Goal: Information Seeking & Learning: Learn about a topic

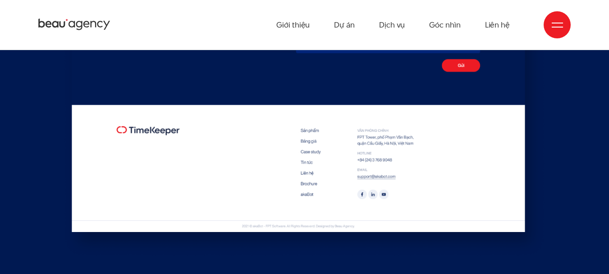
scroll to position [4240, 0]
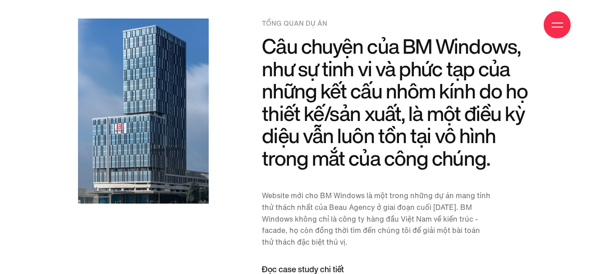
scroll to position [767, 0]
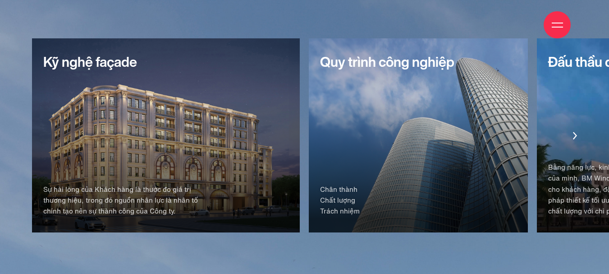
click at [309, 121] on div "Quy trình công nghiệp Chân thành Chất lượng Trách nhiệm" at bounding box center [418, 135] width 219 height 194
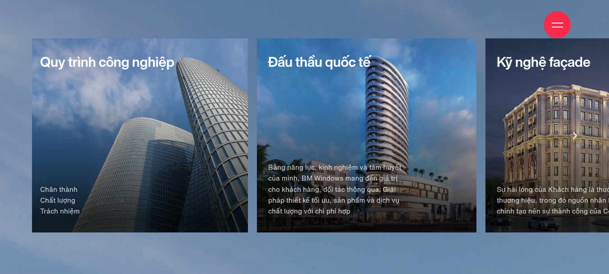
scroll to position [1398, 0]
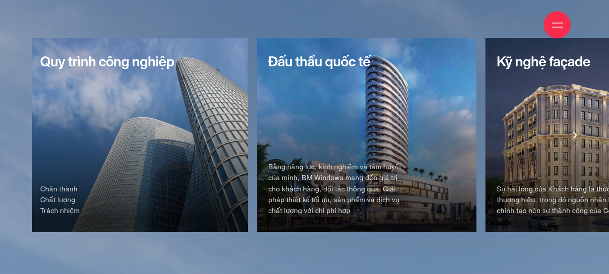
click at [257, 109] on div "Đấu thầu quốc tế Bằng năng lực, kinh nghiệm và tâm huyết của mình, BM Windows m…" at bounding box center [366, 135] width 219 height 194
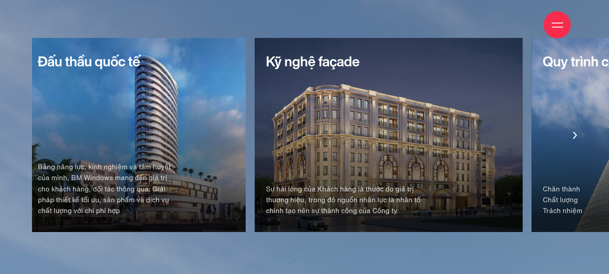
click at [255, 146] on div "Kỹ nghệ façade Sự hài lòng của Khách hàng là thước đo giá trị thương hiệu, tron…" at bounding box center [389, 135] width 268 height 194
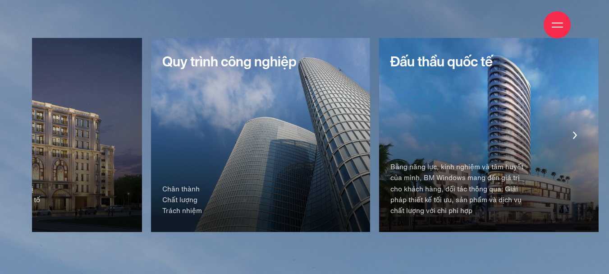
click at [370, 150] on div "Quy trình công nghiệp Chân thành Chất lượng Trách nhiệm" at bounding box center [260, 135] width 219 height 194
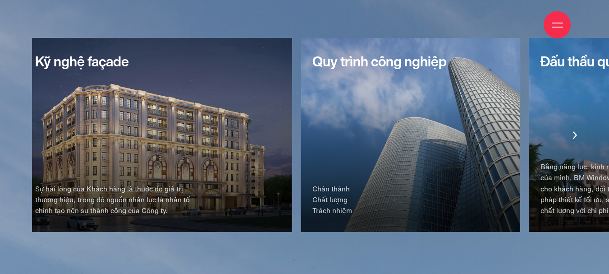
click at [292, 164] on div "Kỹ nghệ façade Sự hài lòng của Khách hàng là thước đo giá trị thương hiệu, tron…" at bounding box center [158, 135] width 268 height 194
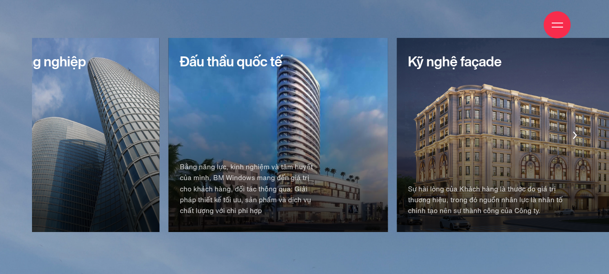
click at [383, 165] on div "Đấu thầu quốc tế Bằng năng lực, kinh nghiệm và tâm huyết của mình, BM Windows m…" at bounding box center [278, 135] width 219 height 194
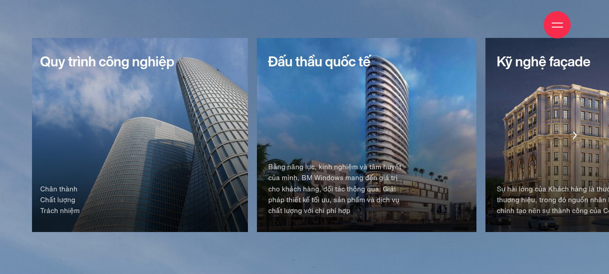
click at [334, 189] on div "Kỹ nghệ façade Sự hài lòng của Khách hàng là thước đo giá trị thương hiệu, tron…" at bounding box center [43, 135] width 582 height 194
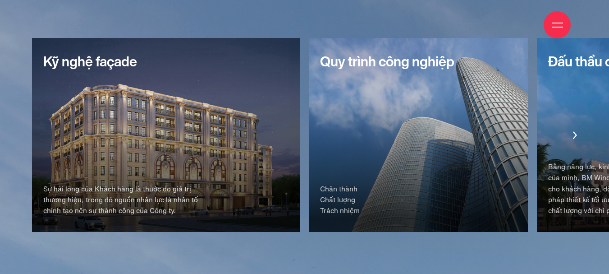
click at [300, 129] on div "Kỹ nghệ façade Sự hài lòng của Khách hàng là thước đo giá trị thương hiệu, tron…" at bounding box center [166, 135] width 268 height 194
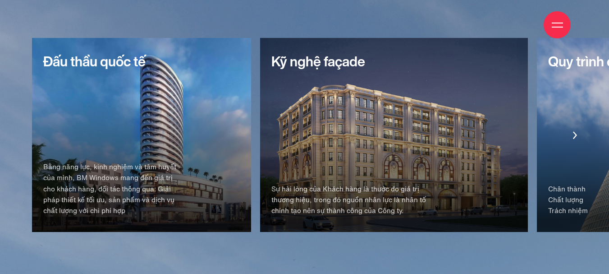
click at [251, 148] on div "Đấu thầu quốc tế Bằng năng lực, kinh nghiệm và tâm huyết của mình, BM Windows m…" at bounding box center [141, 135] width 219 height 194
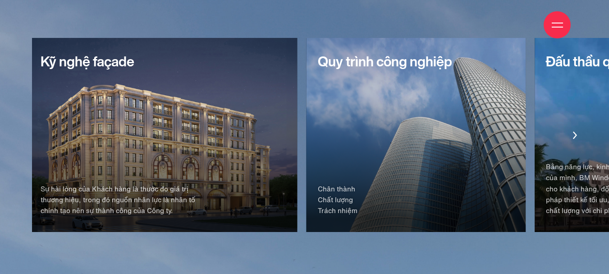
click at [577, 140] on div "Đấu thầu quốc tế Bằng năng lực, kinh nghiệm và tâm huyết của mình, BM Windows m…" at bounding box center [305, 135] width 546 height 194
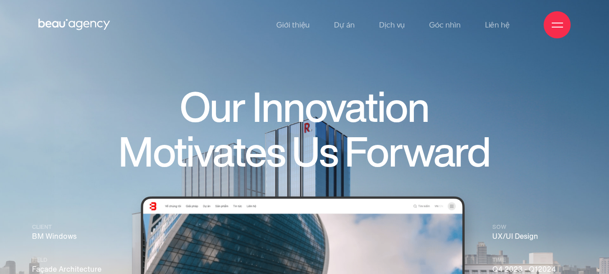
scroll to position [0, 0]
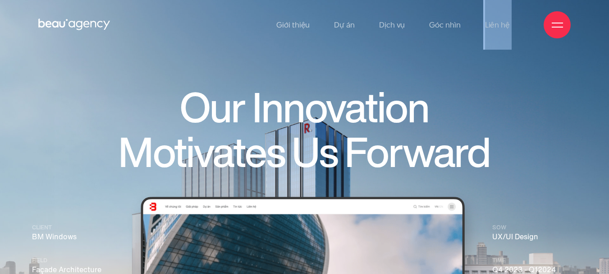
drag, startPoint x: 466, startPoint y: 26, endPoint x: 106, endPoint y: 67, distance: 362.3
click at [106, 78] on img at bounding box center [304, 191] width 609 height 383
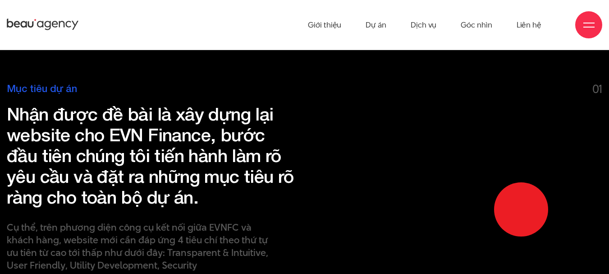
scroll to position [767, 0]
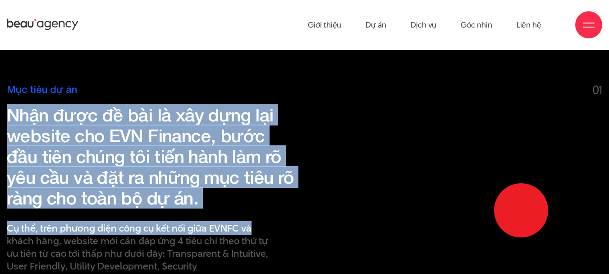
drag, startPoint x: 177, startPoint y: 162, endPoint x: 273, endPoint y: 222, distance: 112.9
click at [268, 221] on div "Mục tiêu dự án Nhận được đề bài là xây dựng lại website cho EVN Finance, bước đ…" at bounding box center [152, 178] width 305 height 188
click at [295, 228] on div "Mục tiêu dự án Nhận được đề bài là xây dựng lại website cho EVN Finance, bước đ…" at bounding box center [152, 178] width 305 height 188
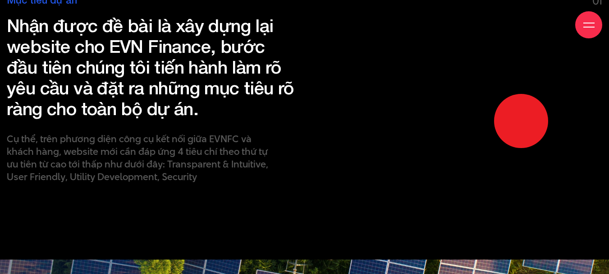
scroll to position [857, 0]
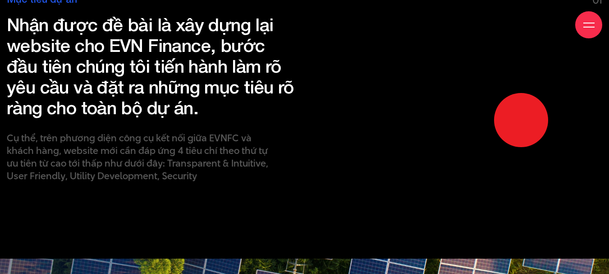
click at [527, 121] on span at bounding box center [521, 120] width 54 height 54
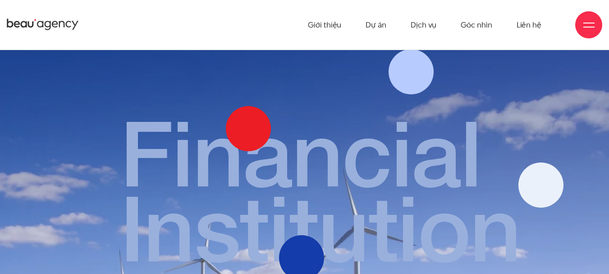
scroll to position [2030, 0]
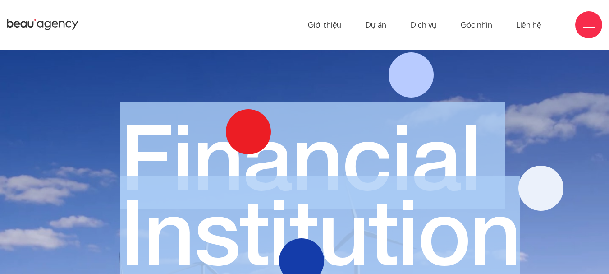
drag, startPoint x: 263, startPoint y: 143, endPoint x: 111, endPoint y: 130, distance: 151.6
click at [111, 130] on div "Financial Institution" at bounding box center [305, 154] width 596 height 226
click at [42, 139] on div "Financial Institution" at bounding box center [305, 154] width 596 height 226
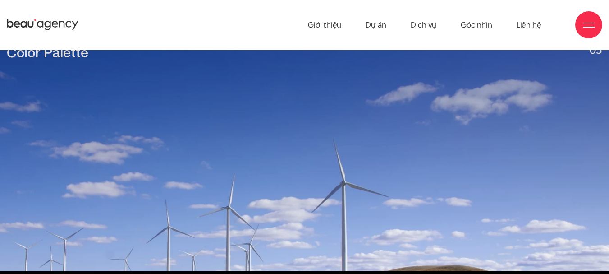
click at [126, 151] on div at bounding box center [361, 124] width 483 height 77
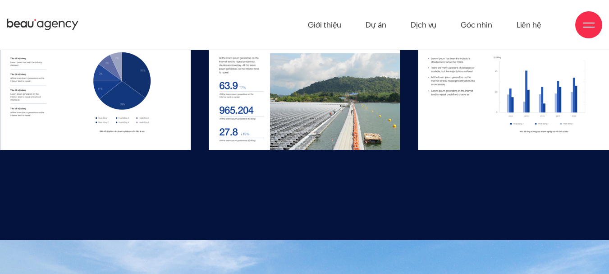
scroll to position [6649, 0]
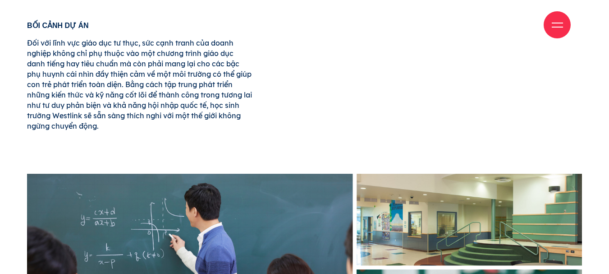
scroll to position [406, 0]
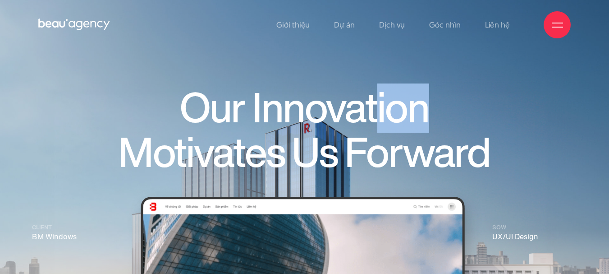
drag, startPoint x: 484, startPoint y: 92, endPoint x: 138, endPoint y: 80, distance: 345.3
click at [302, 86] on h1 "Our Innovation Motivates Us Forward" at bounding box center [305, 130] width 454 height 89
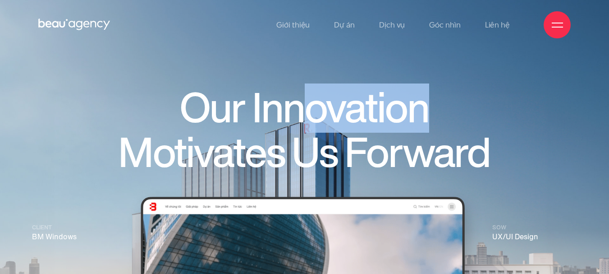
click at [41, 68] on img at bounding box center [304, 191] width 609 height 383
click at [338, 98] on h1 "Our Innovation Motivates Us Forward" at bounding box center [305, 130] width 454 height 89
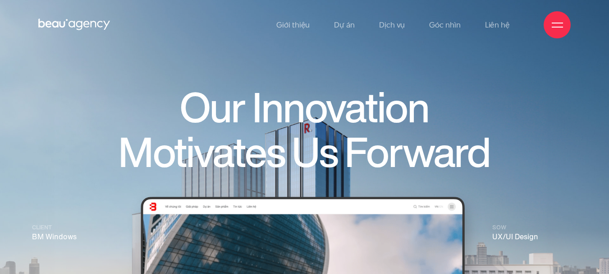
click at [469, 117] on h1 "Our Innovation Motivates Us Forward" at bounding box center [305, 130] width 454 height 89
